Goal: Communication & Community: Answer question/provide support

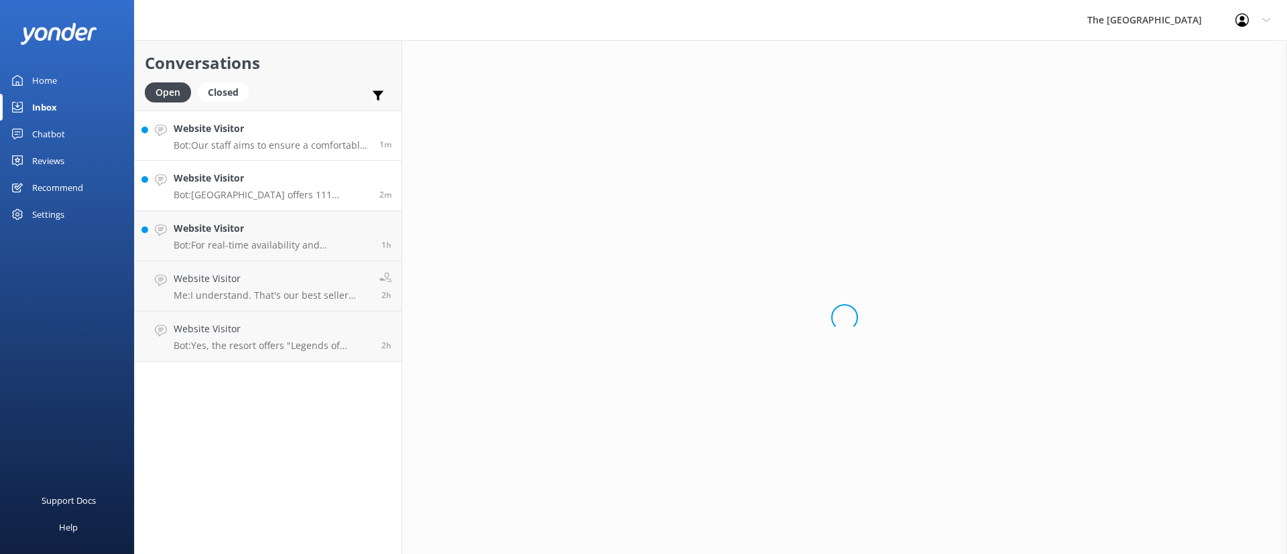
click at [263, 135] on h4 "Website Visitor" at bounding box center [272, 128] width 196 height 15
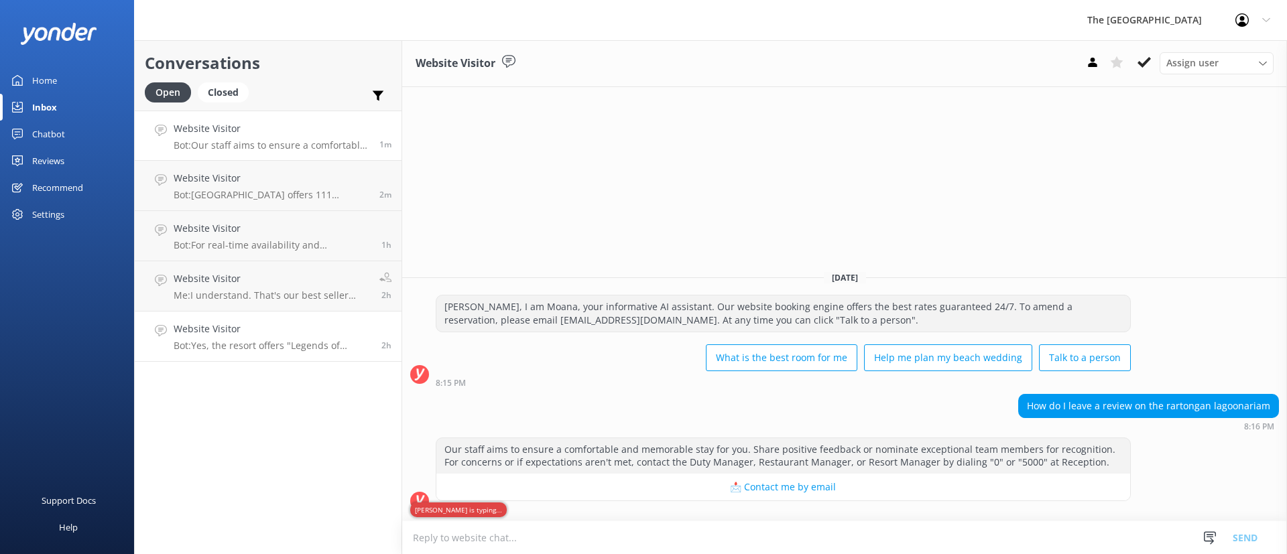
click at [278, 353] on link "Website Visitor Bot: Yes, the resort offers "Legends of Polynesia" Island Night…" at bounding box center [268, 337] width 267 height 50
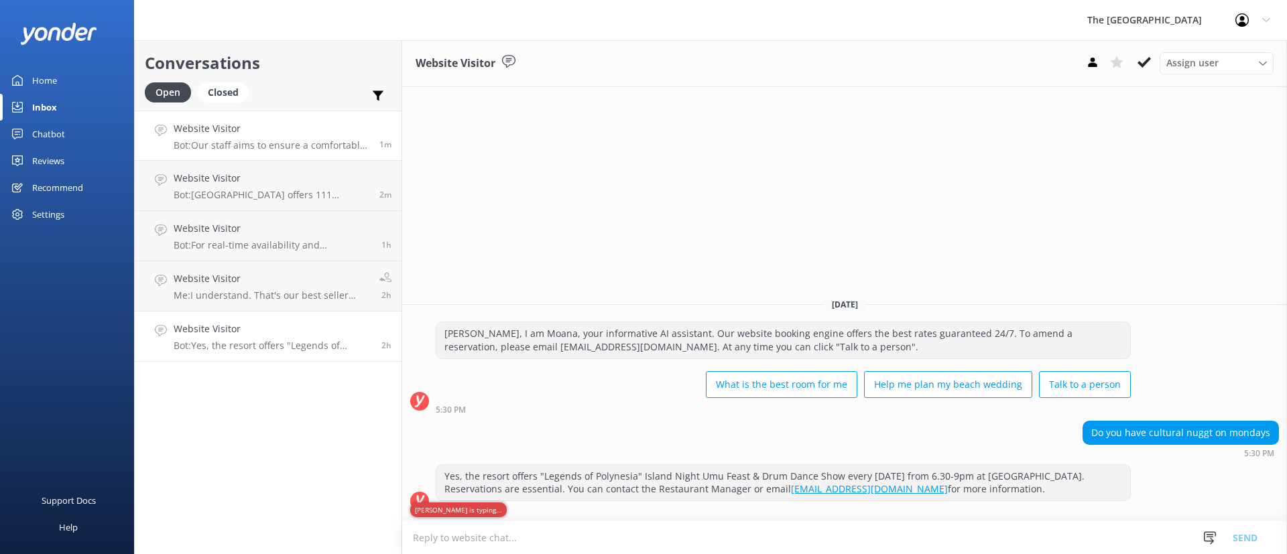
click at [276, 139] on p "Bot: Our staff aims to ensure a comfortable and memorable stay for you. Share p…" at bounding box center [272, 145] width 196 height 12
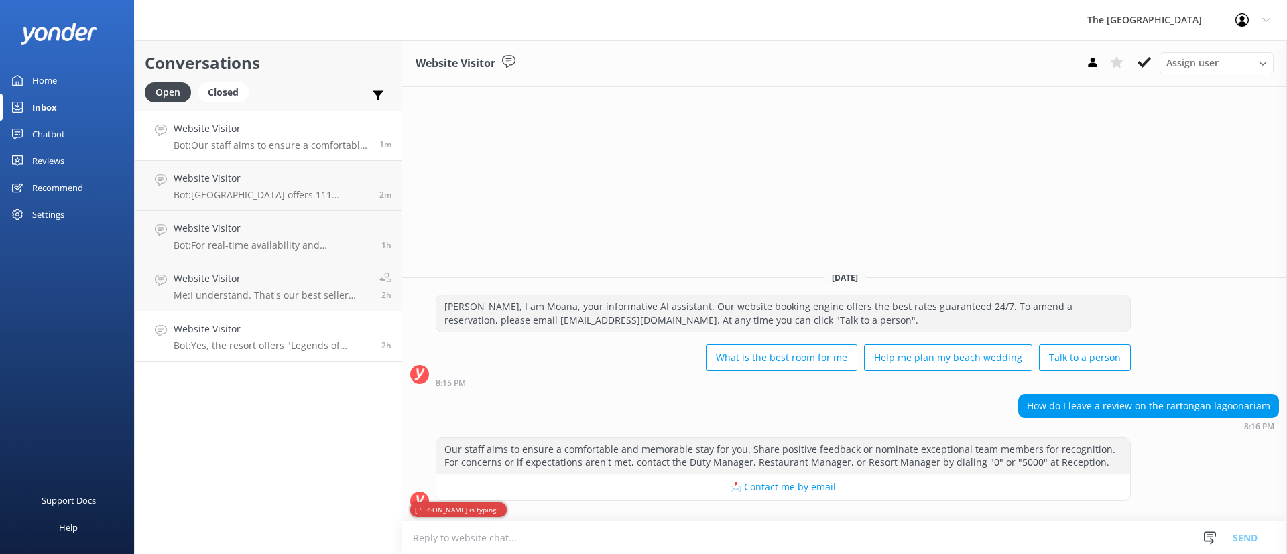
click at [233, 335] on h4 "Website Visitor" at bounding box center [273, 329] width 198 height 15
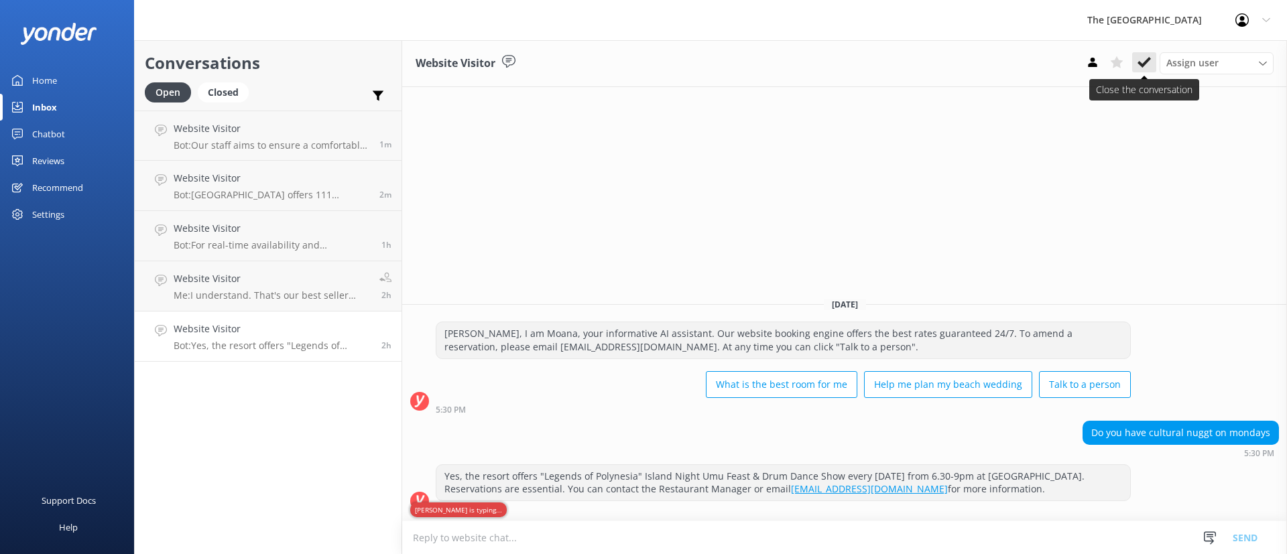
click at [1140, 64] on use at bounding box center [1144, 62] width 13 height 11
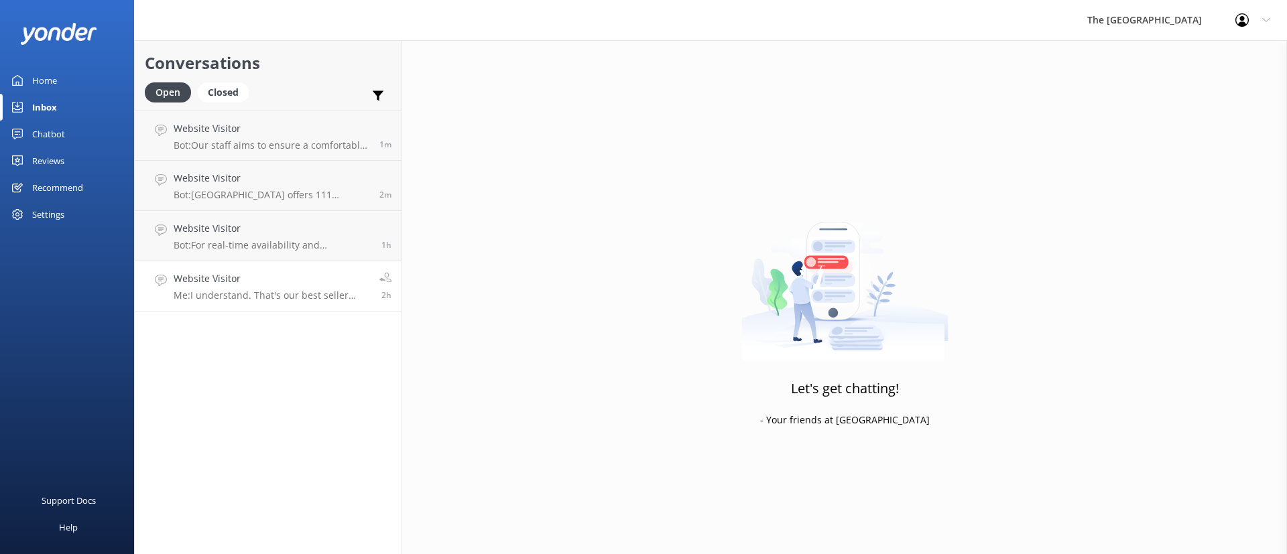
click at [278, 298] on p "Me: I understand. That's our best seller room. Do you have any other dates in m…" at bounding box center [272, 296] width 196 height 12
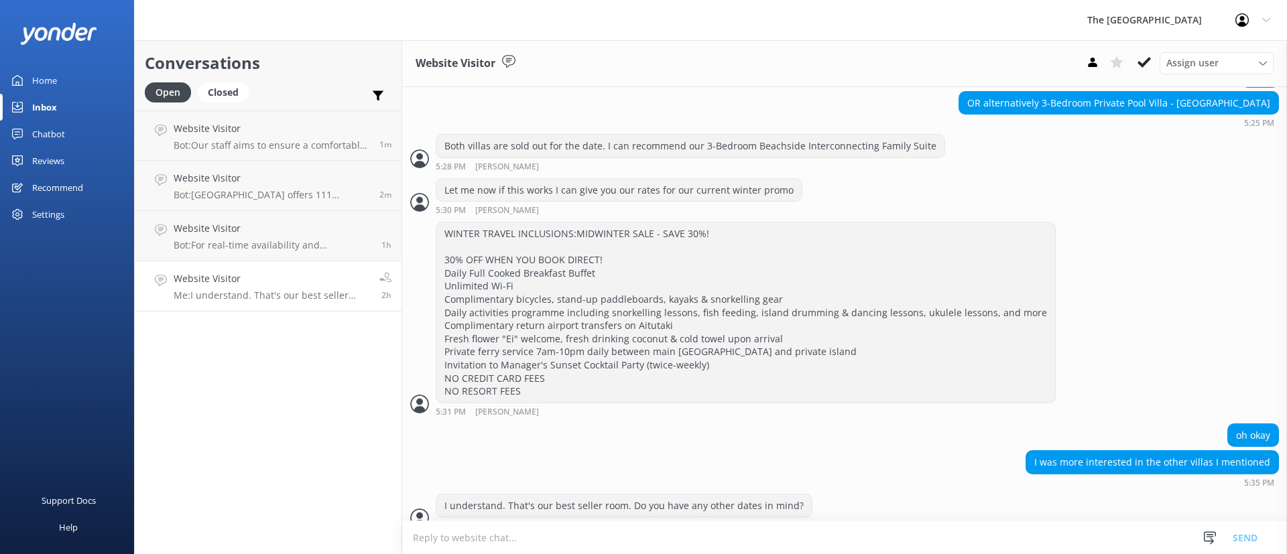
scroll to position [866, 0]
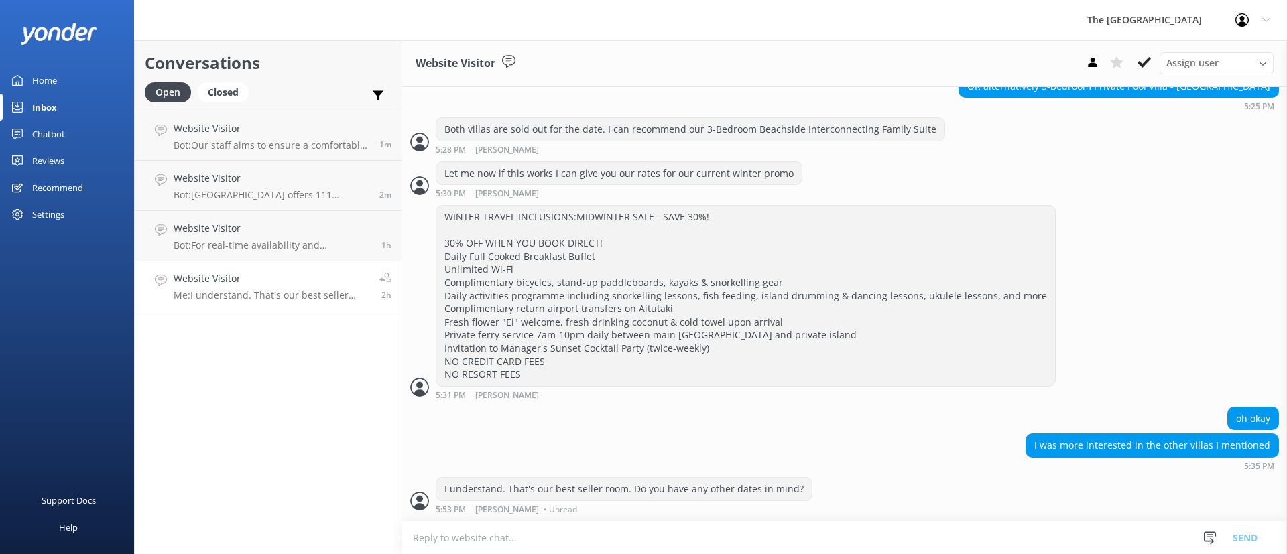
click at [1128, 66] on button at bounding box center [1117, 62] width 24 height 20
click at [1150, 66] on icon at bounding box center [1144, 62] width 13 height 13
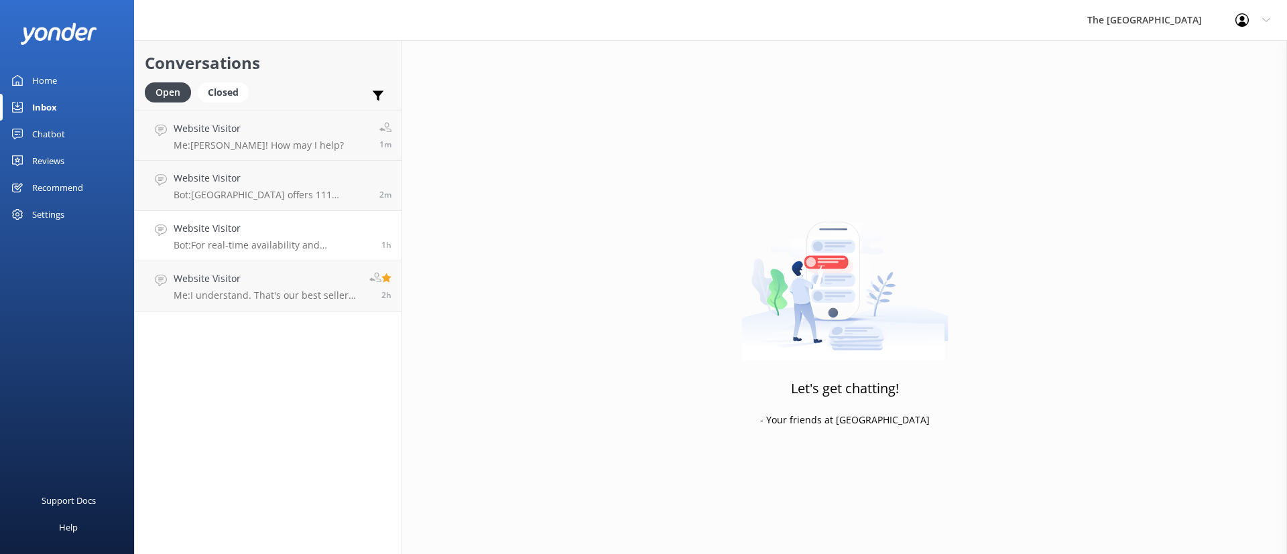
click at [308, 245] on p "Bot: For real-time availability and accommodation bookings, please visit [URL][…" at bounding box center [273, 245] width 198 height 12
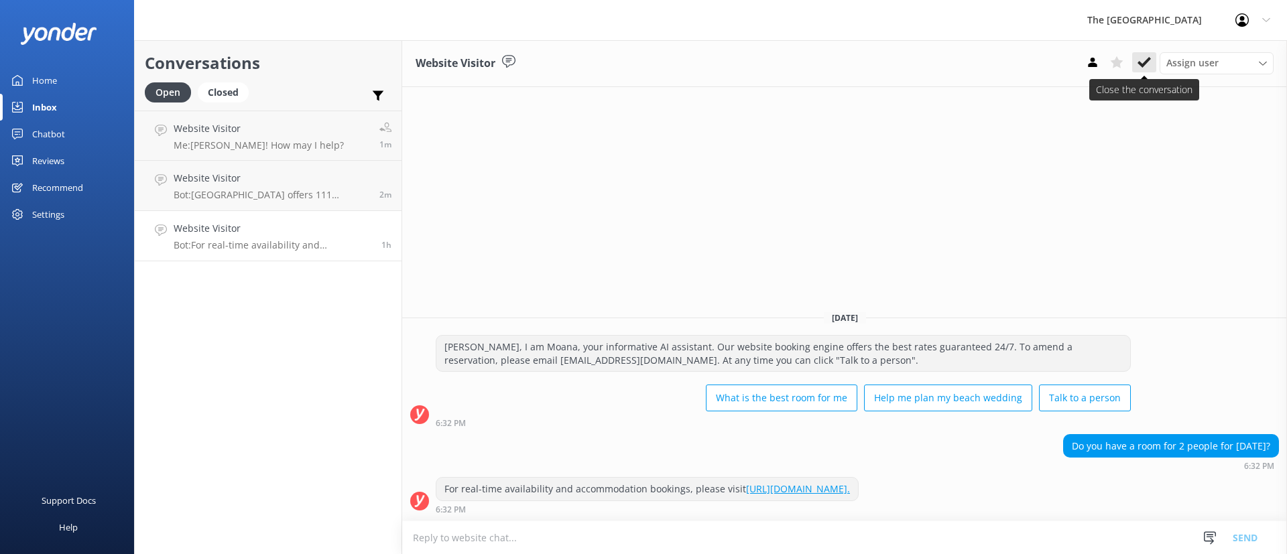
click at [1144, 64] on use at bounding box center [1144, 62] width 13 height 11
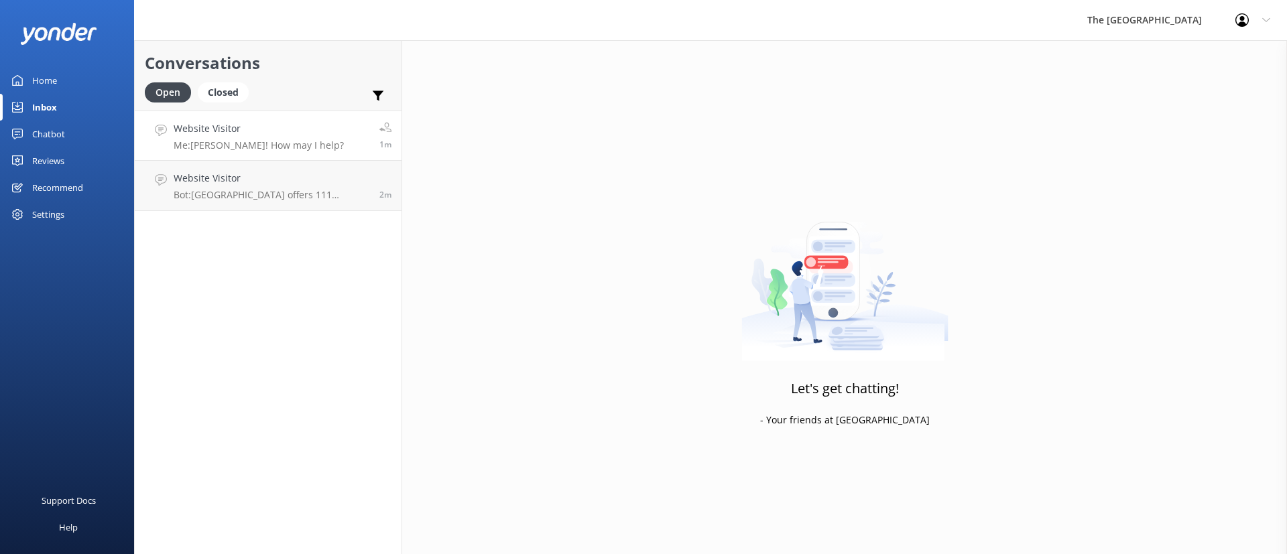
click at [316, 142] on link "Website Visitor Me: [PERSON_NAME]! How may I help? 1m" at bounding box center [268, 136] width 267 height 50
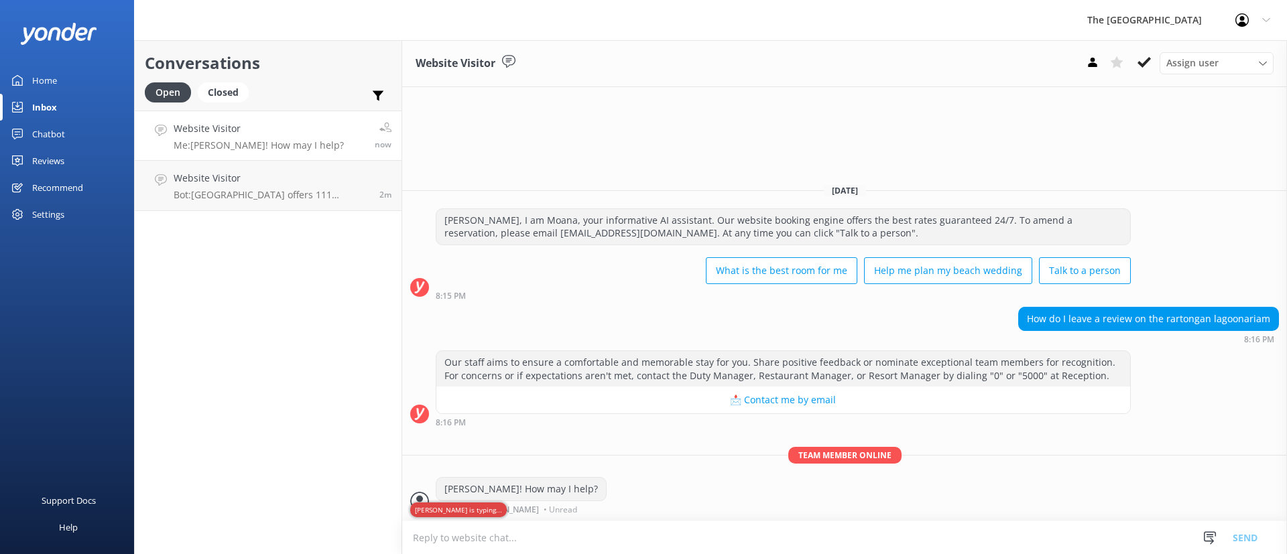
click at [718, 329] on div "How do I leave a review on the rartongan lagoonariam 8:16 PM" at bounding box center [844, 325] width 885 height 37
click at [287, 181] on h4 "Website Visitor" at bounding box center [272, 178] width 196 height 15
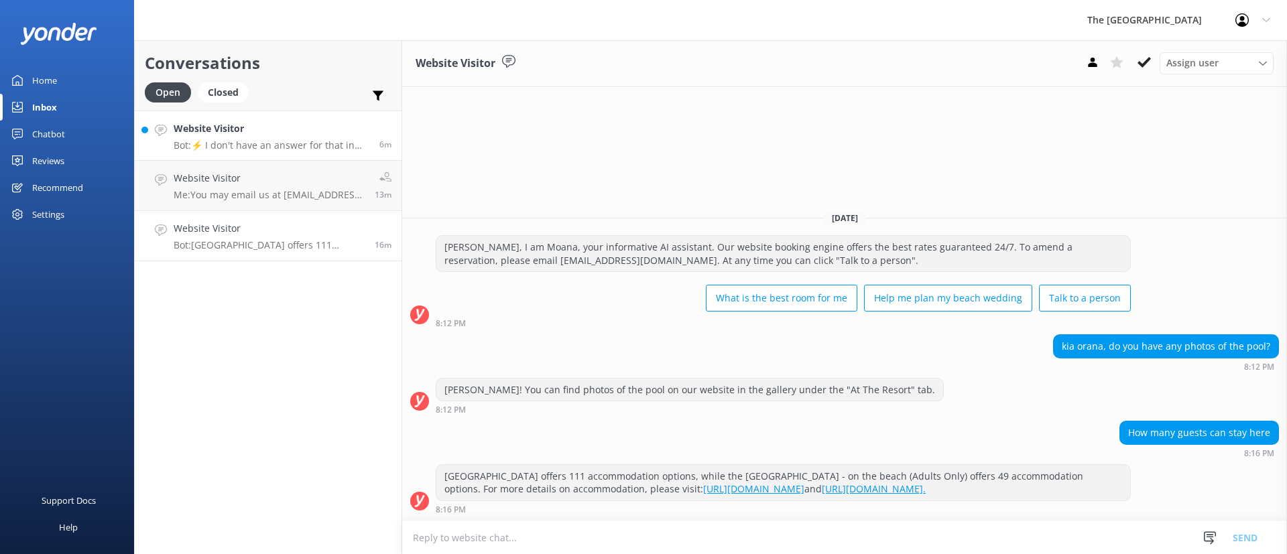
drag, startPoint x: 282, startPoint y: 180, endPoint x: 289, endPoint y: 143, distance: 37.5
click at [282, 180] on h4 "Website Visitor" at bounding box center [269, 178] width 191 height 15
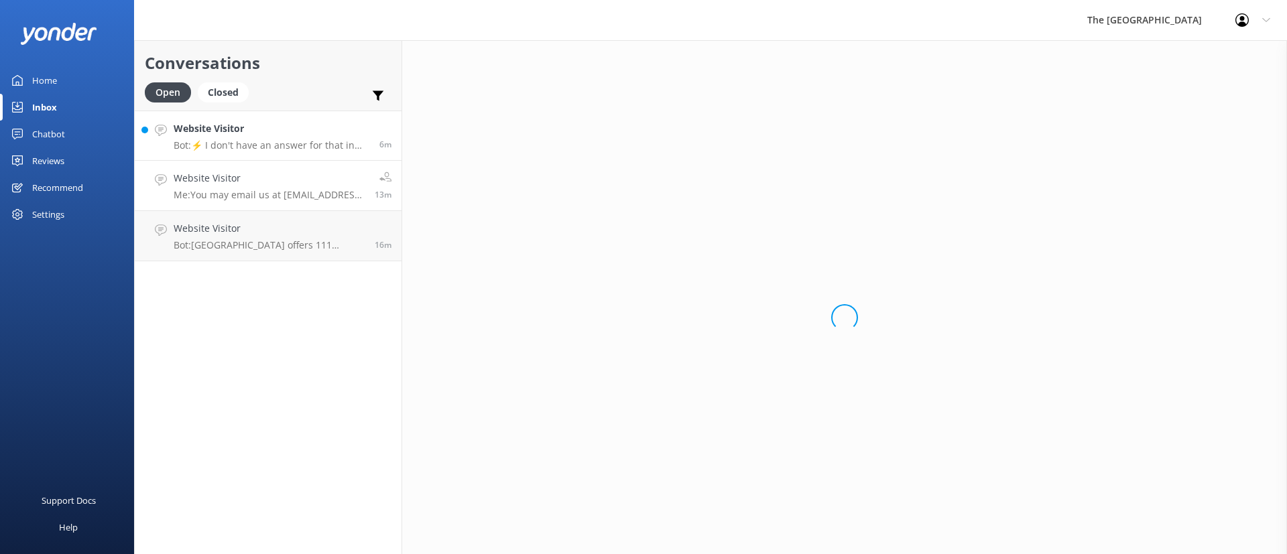
click at [293, 120] on link "Website Visitor Bot: ⚡ I don't have an answer for that in my knowledge base. Pl…" at bounding box center [268, 136] width 267 height 50
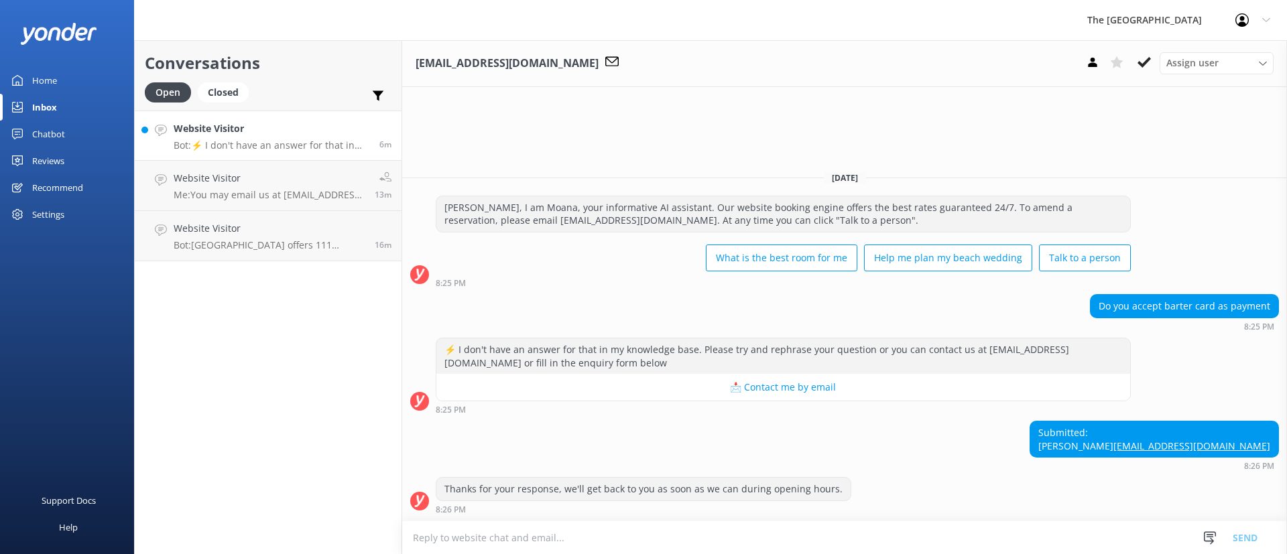
click at [315, 135] on h4 "Website Visitor" at bounding box center [272, 128] width 196 height 15
click at [304, 178] on h4 "Website Visitor" at bounding box center [269, 178] width 191 height 15
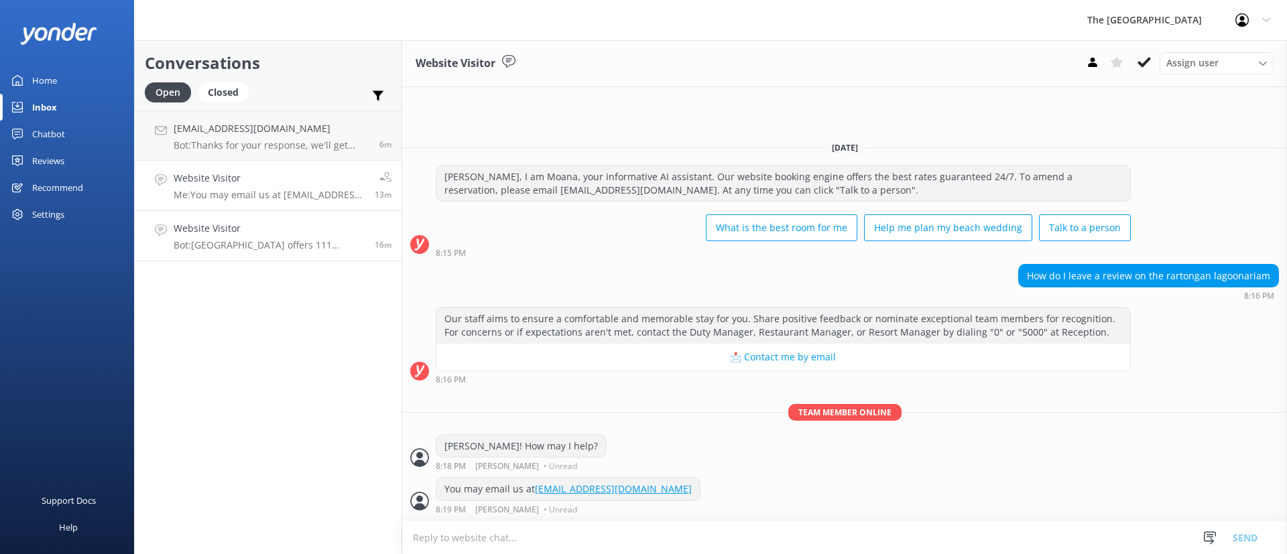
click at [261, 253] on link "Website Visitor Bot: [GEOGRAPHIC_DATA] offers 111 accommodation options, while …" at bounding box center [268, 236] width 267 height 50
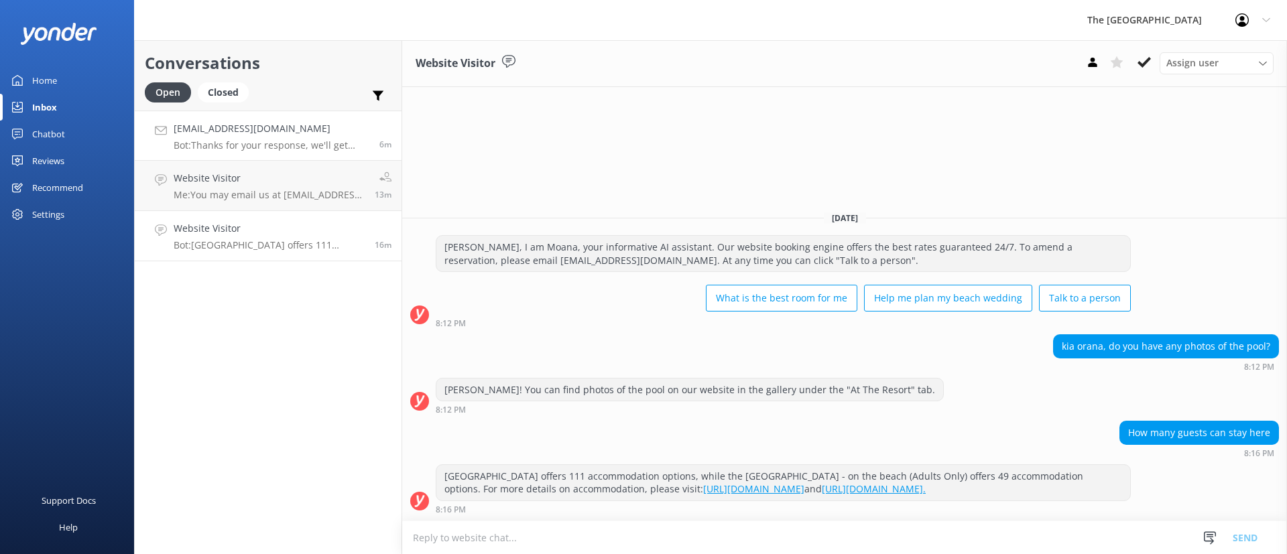
click at [259, 137] on div "[EMAIL_ADDRESS][DOMAIN_NAME] Bot: Thanks for your response, we'll get back to y…" at bounding box center [272, 135] width 196 height 29
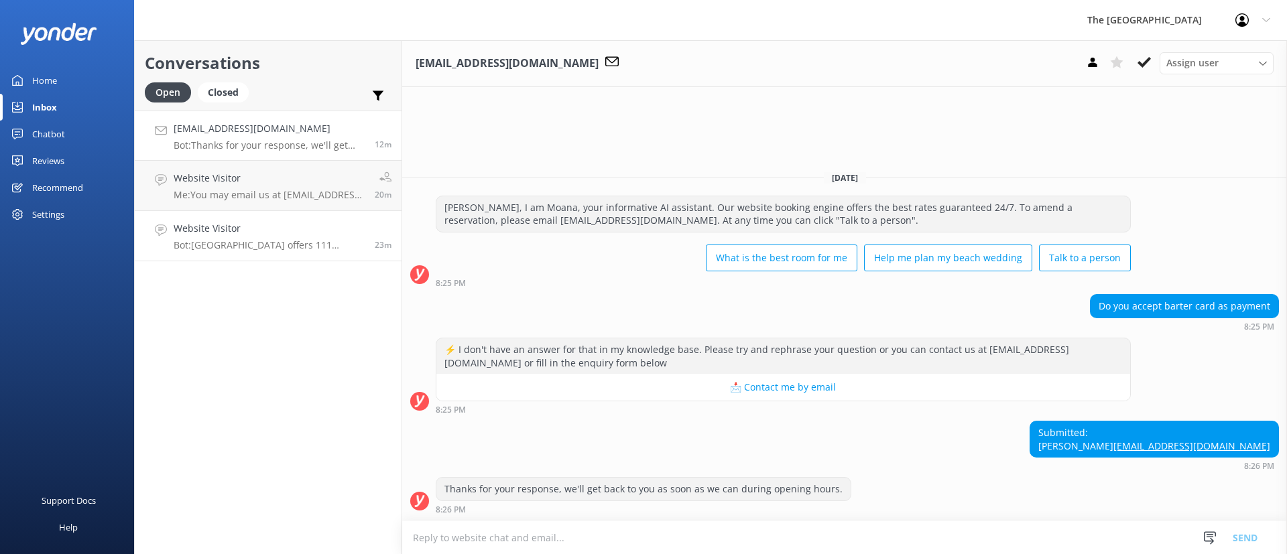
click at [208, 216] on link "Website Visitor Bot: [GEOGRAPHIC_DATA] offers 111 accommodation options, while …" at bounding box center [268, 236] width 267 height 50
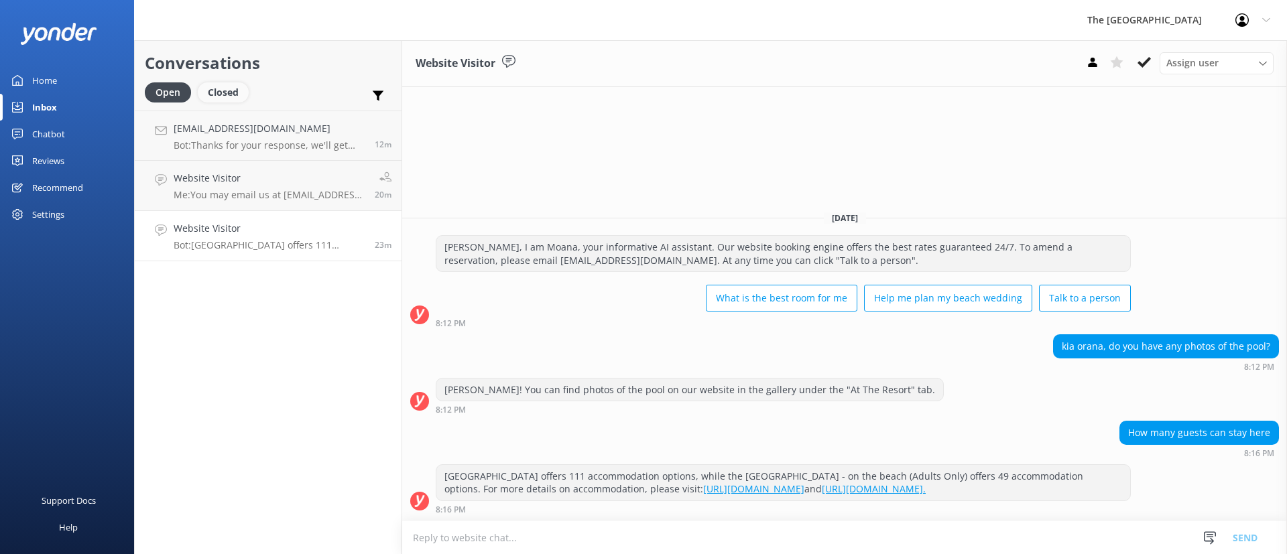
click at [235, 88] on div "Closed" at bounding box center [223, 92] width 51 height 20
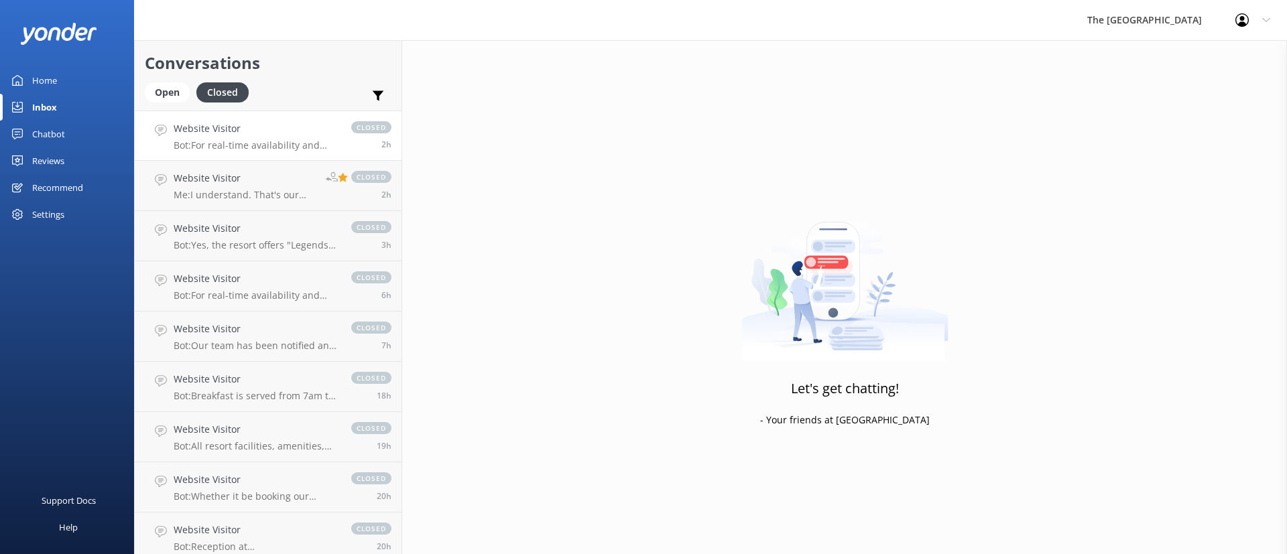
click at [223, 143] on p "Bot: For real-time availability and accommodation bookings, please visit [URL][…" at bounding box center [256, 145] width 164 height 12
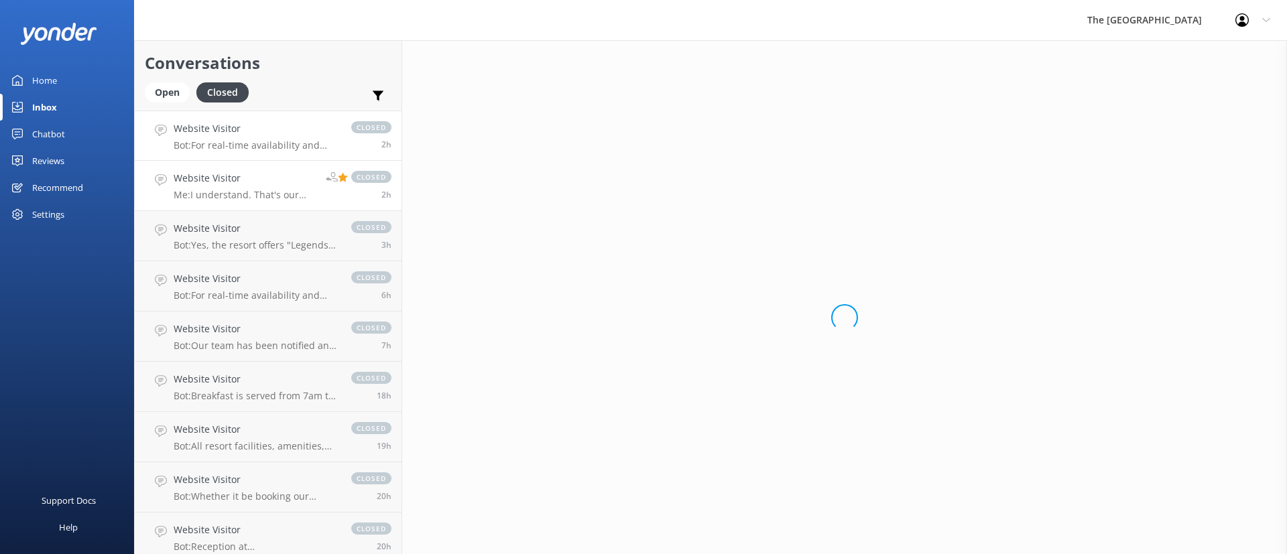
click at [241, 172] on h4 "Website Visitor" at bounding box center [245, 178] width 142 height 15
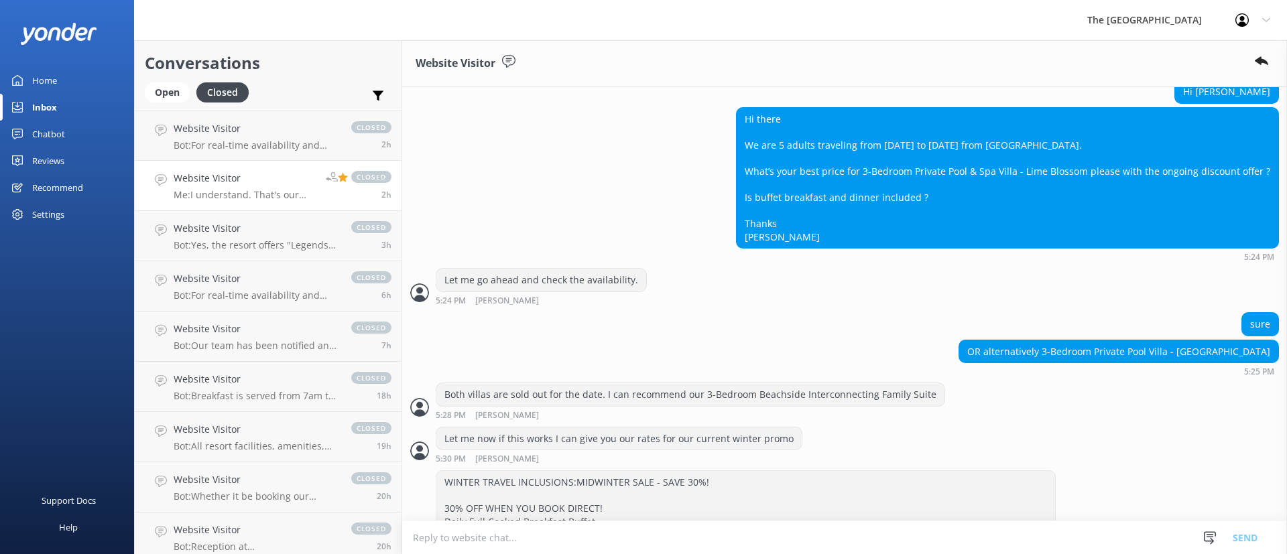
scroll to position [392, 0]
